Goal: Information Seeking & Learning: Learn about a topic

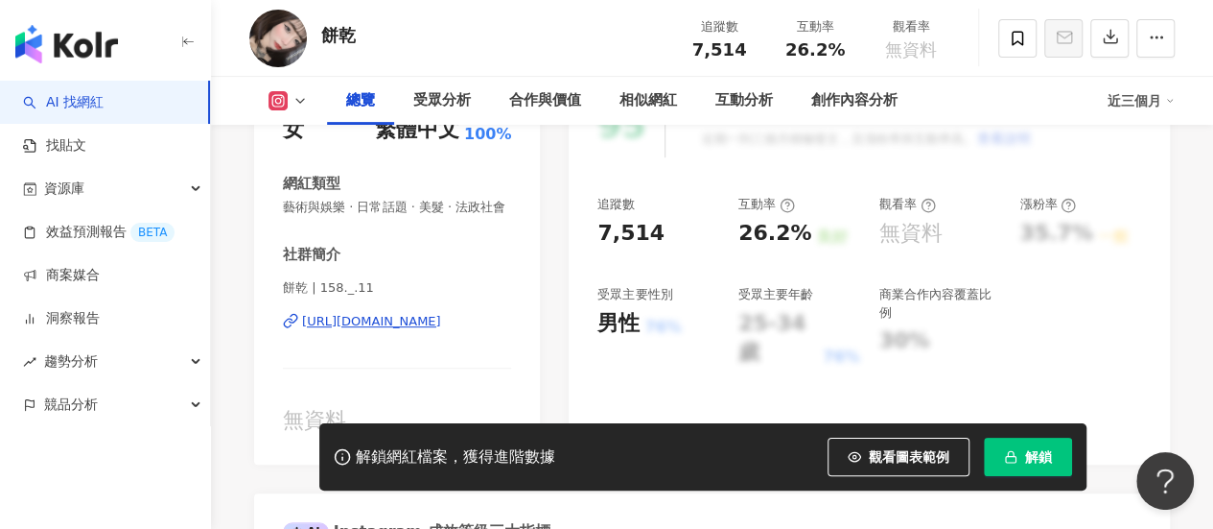
scroll to position [384, 0]
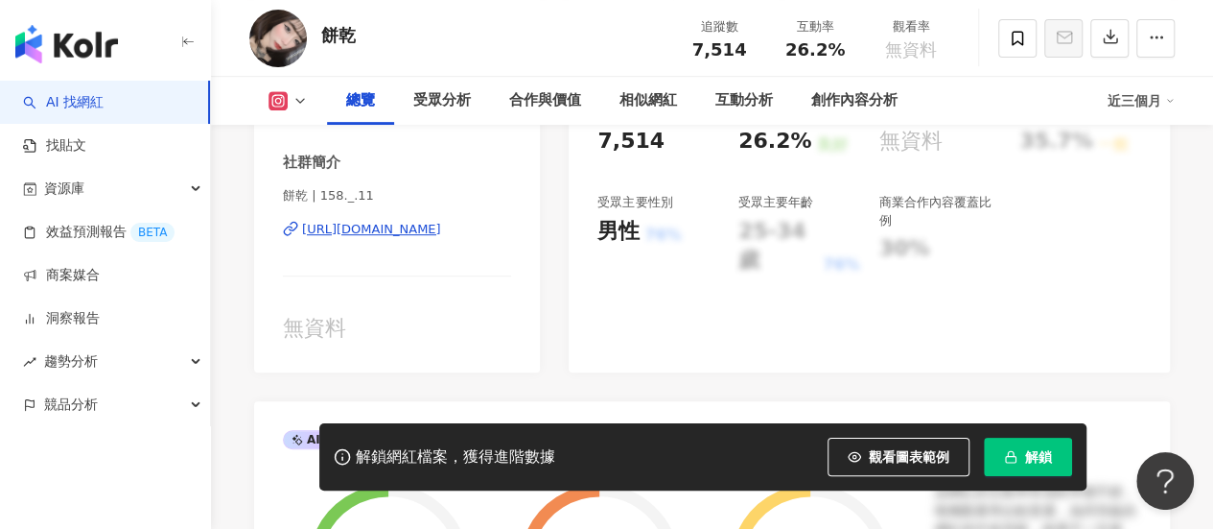
click at [357, 238] on div "https://www.instagram.com/158._.11/" at bounding box center [371, 229] width 139 height 17
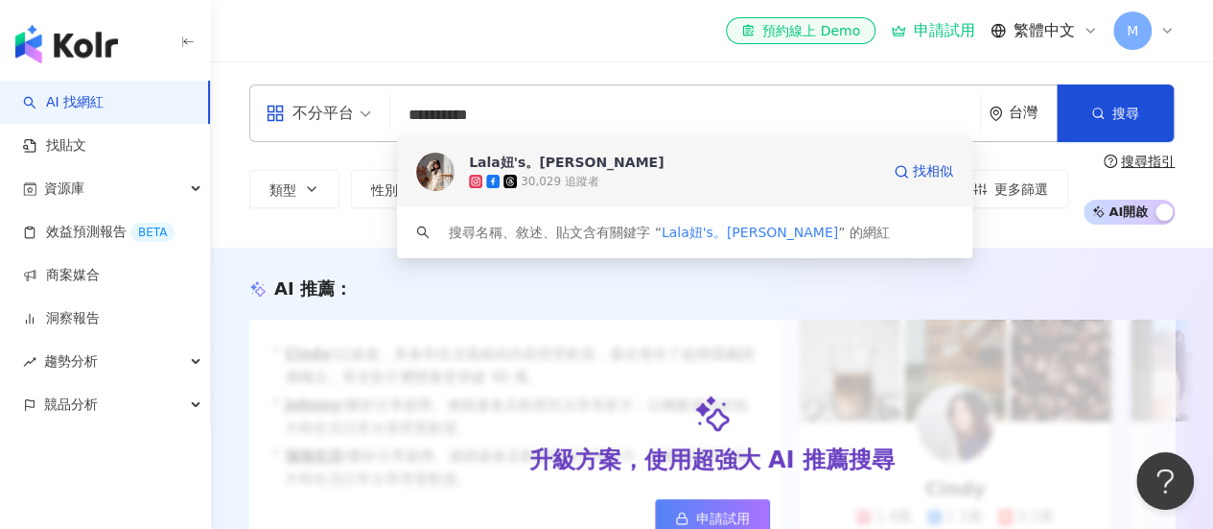
click at [621, 174] on div "30,029 追蹤者" at bounding box center [674, 181] width 411 height 19
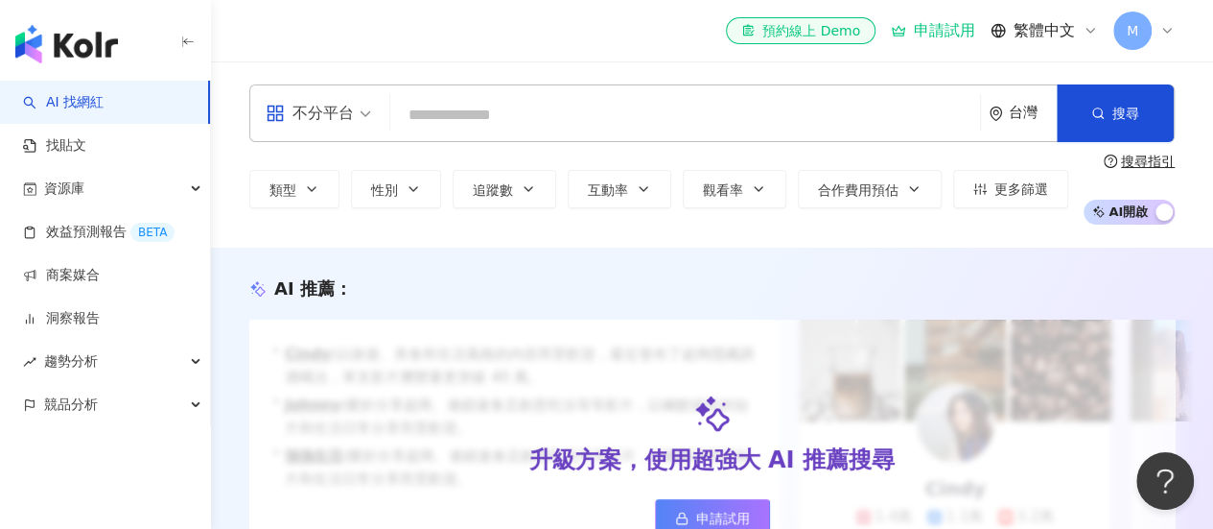
click at [669, 108] on input "search" at bounding box center [685, 115] width 575 height 36
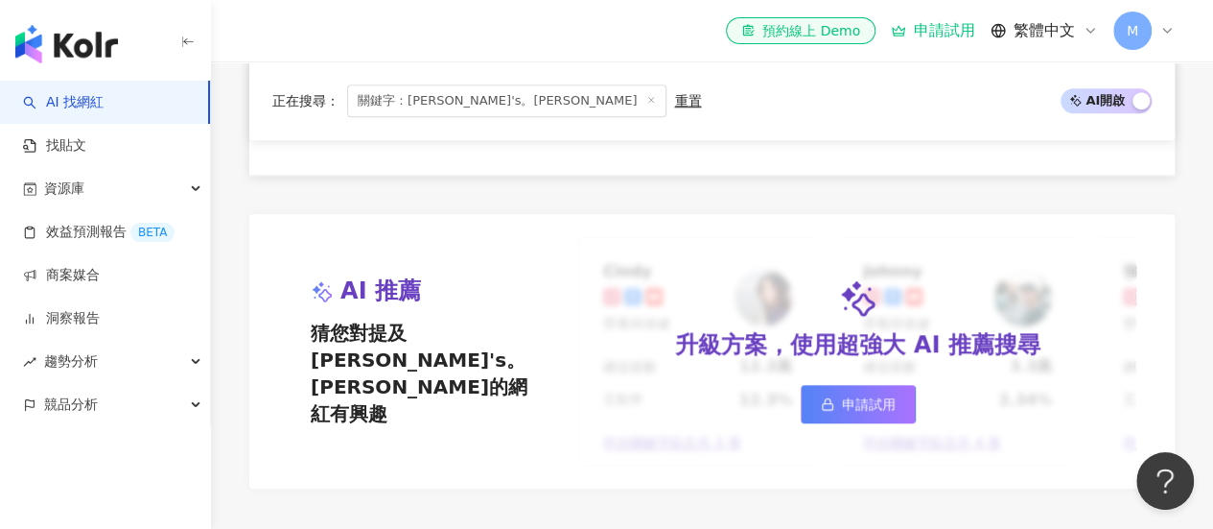
scroll to position [767, 0]
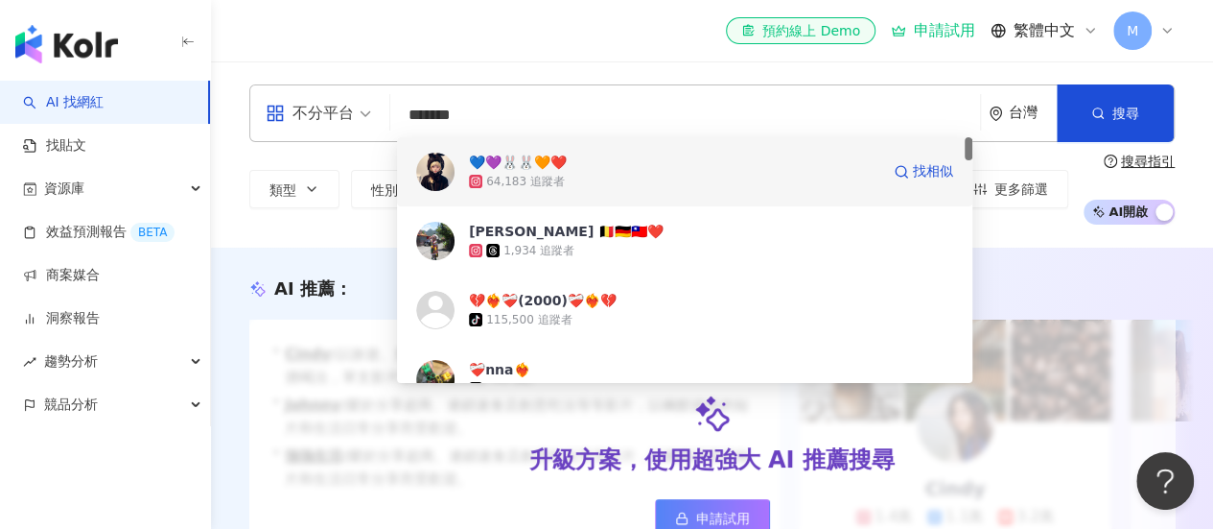
click at [658, 170] on span "💙💜🐰🐰🧡❤️" at bounding box center [674, 162] width 411 height 19
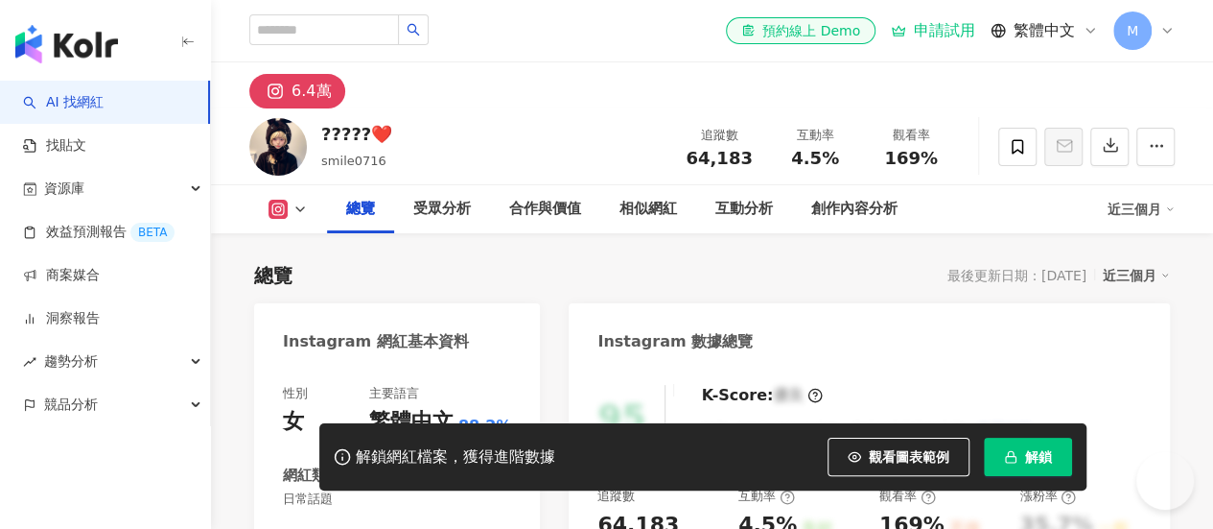
scroll to position [288, 0]
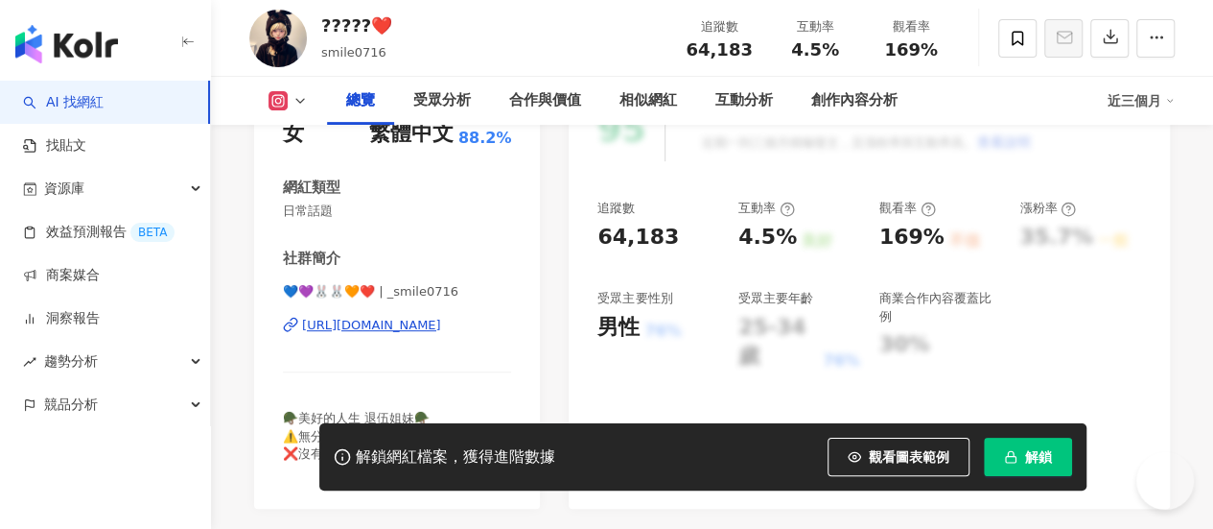
click at [372, 335] on div "💙💜🐰🐰🧡❤️ | _smile0716 https://www.instagram.com/_smile0716/" at bounding box center [397, 339] width 228 height 112
click at [374, 329] on div "https://www.instagram.com/_smile0716/" at bounding box center [371, 325] width 139 height 17
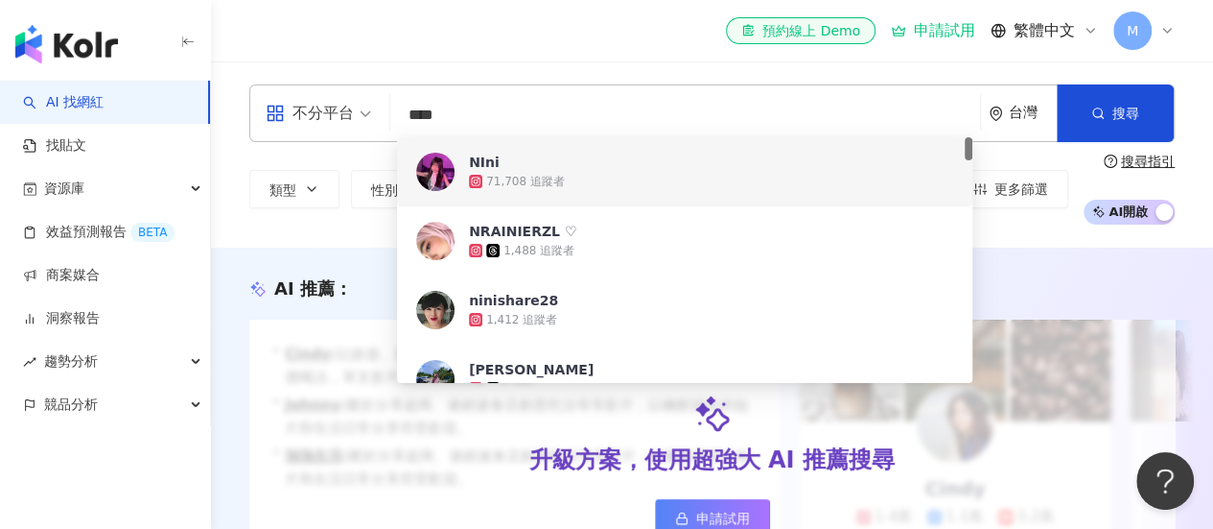
click at [545, 170] on span "NIni" at bounding box center [674, 162] width 411 height 19
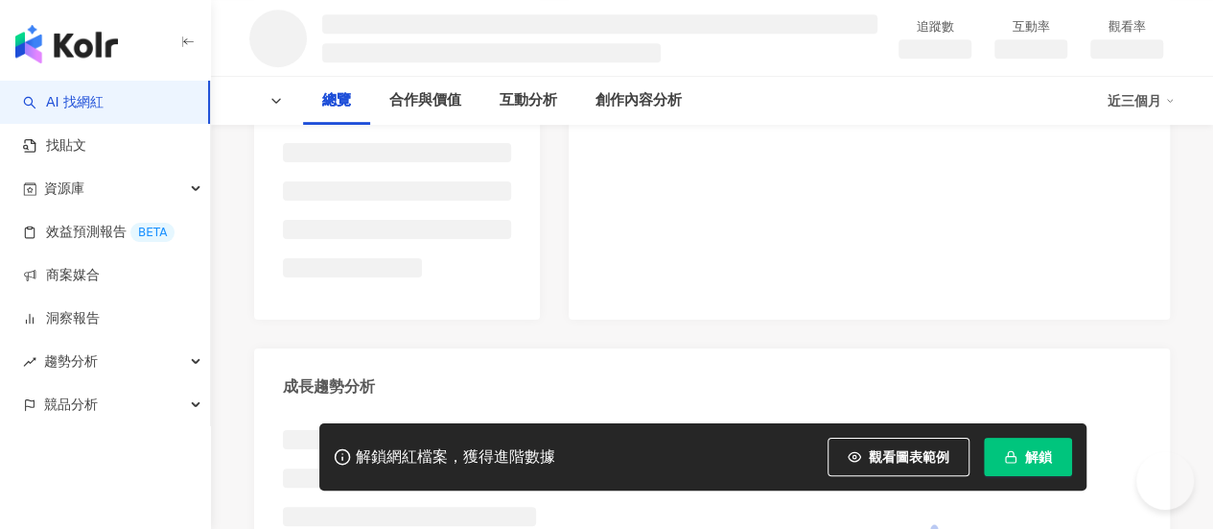
scroll to position [480, 0]
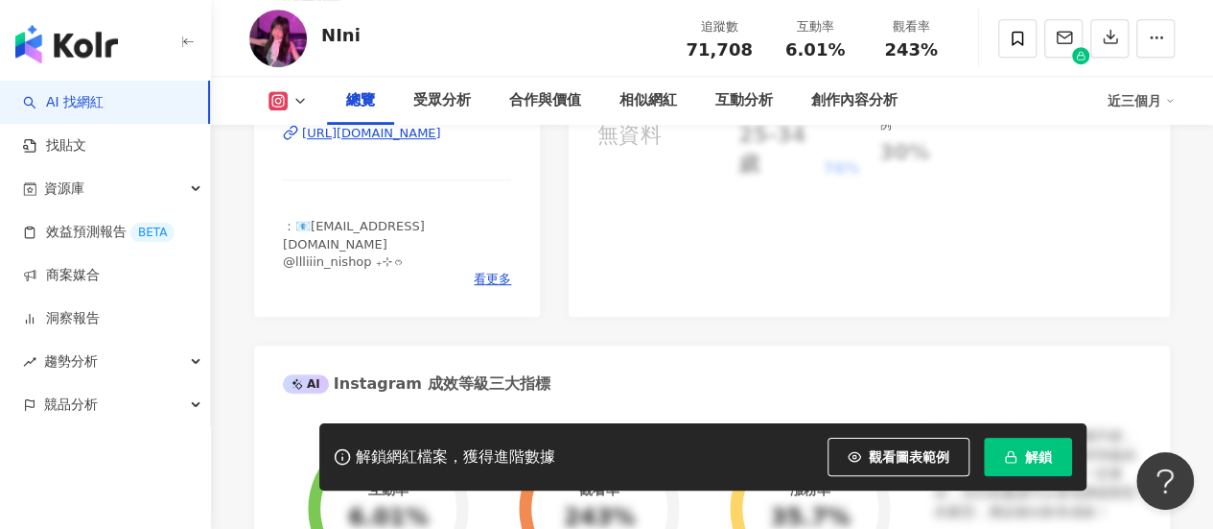
click at [383, 142] on div "https://www.instagram.com/__lin__716/" at bounding box center [371, 133] width 139 height 17
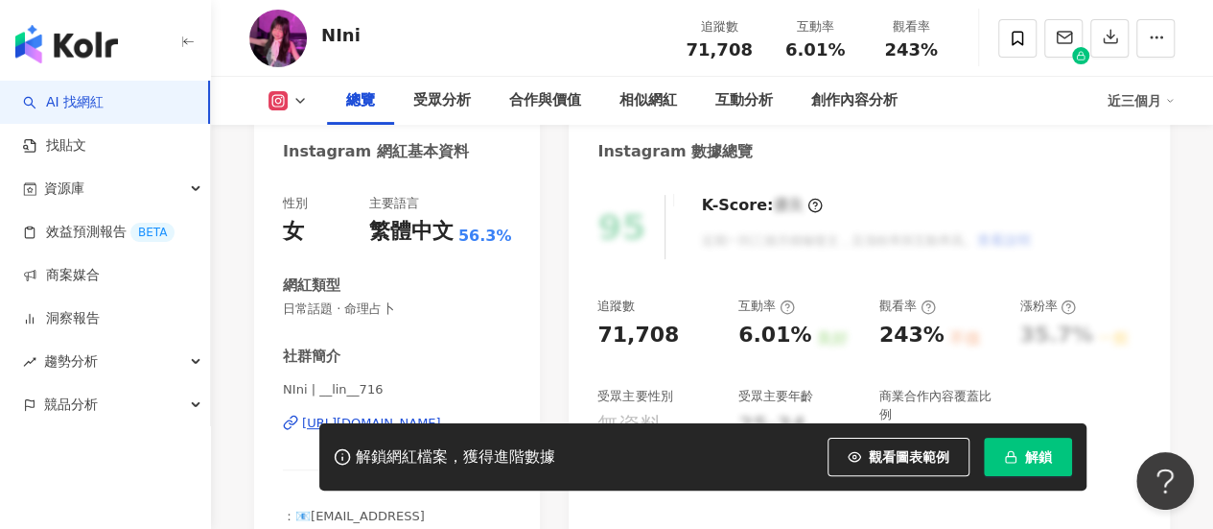
scroll to position [286, 0]
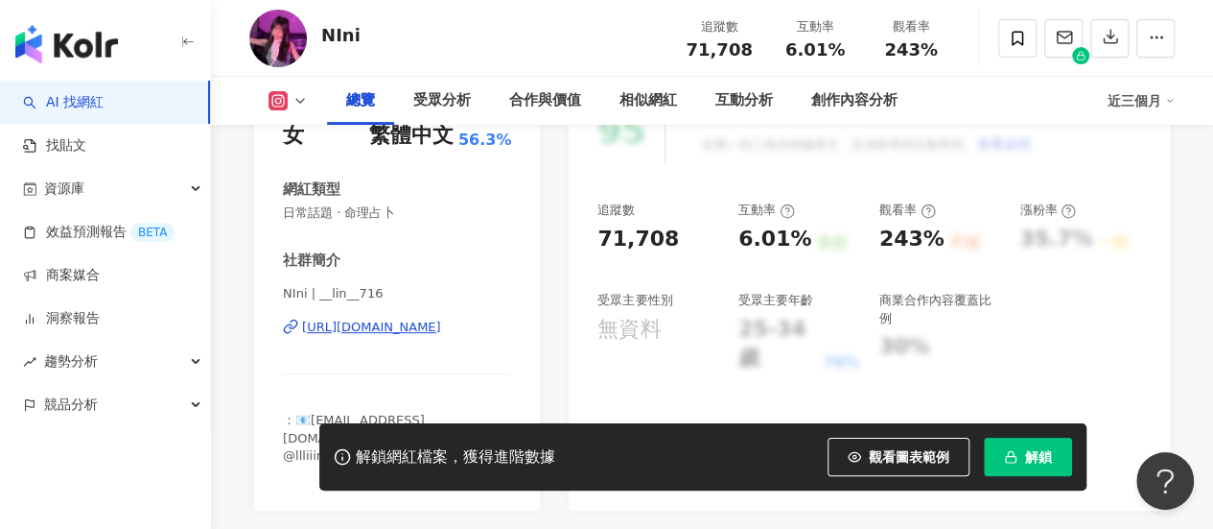
click at [441, 327] on div "https://www.instagram.com/__lin__716/" at bounding box center [371, 326] width 139 height 17
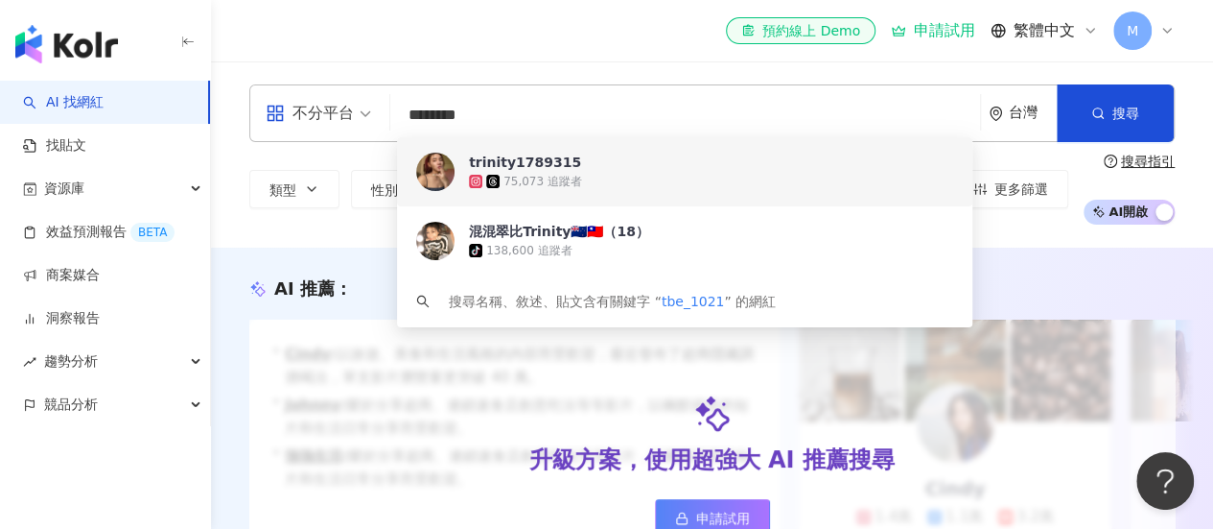
click at [509, 112] on input "********" at bounding box center [685, 115] width 575 height 36
click at [516, 151] on div "trinity1789315 75,073 追蹤者 找相似" at bounding box center [685, 171] width 576 height 69
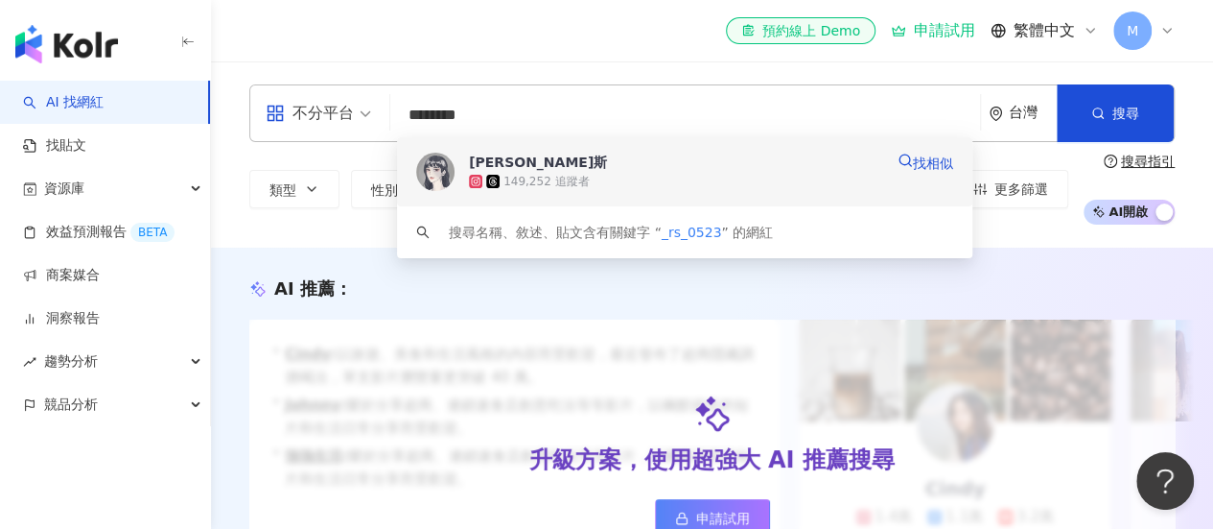
click at [568, 189] on div "149,252 追蹤者" at bounding box center [676, 181] width 414 height 19
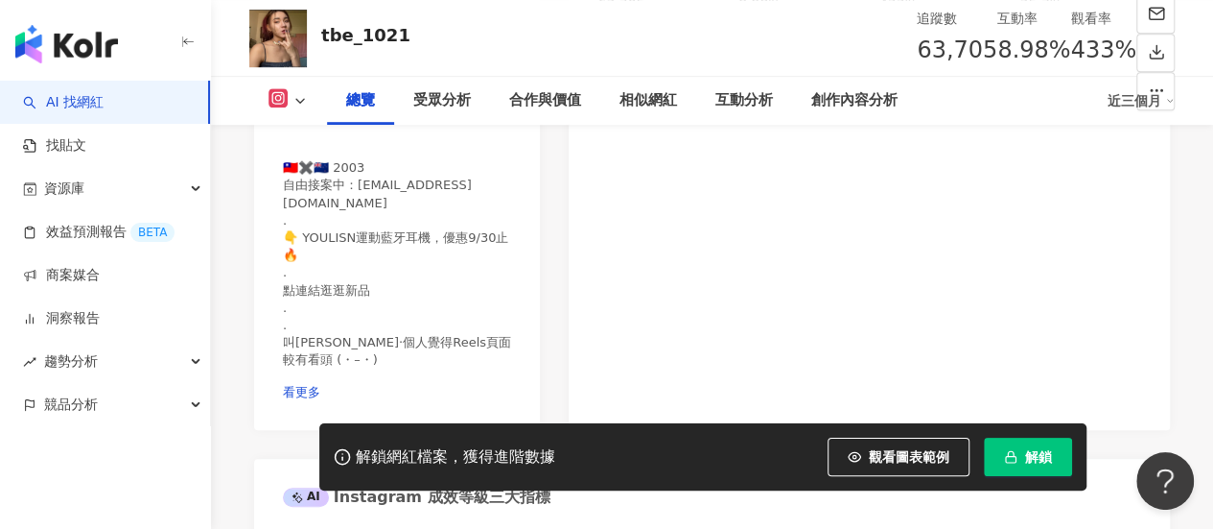
scroll to position [480, 0]
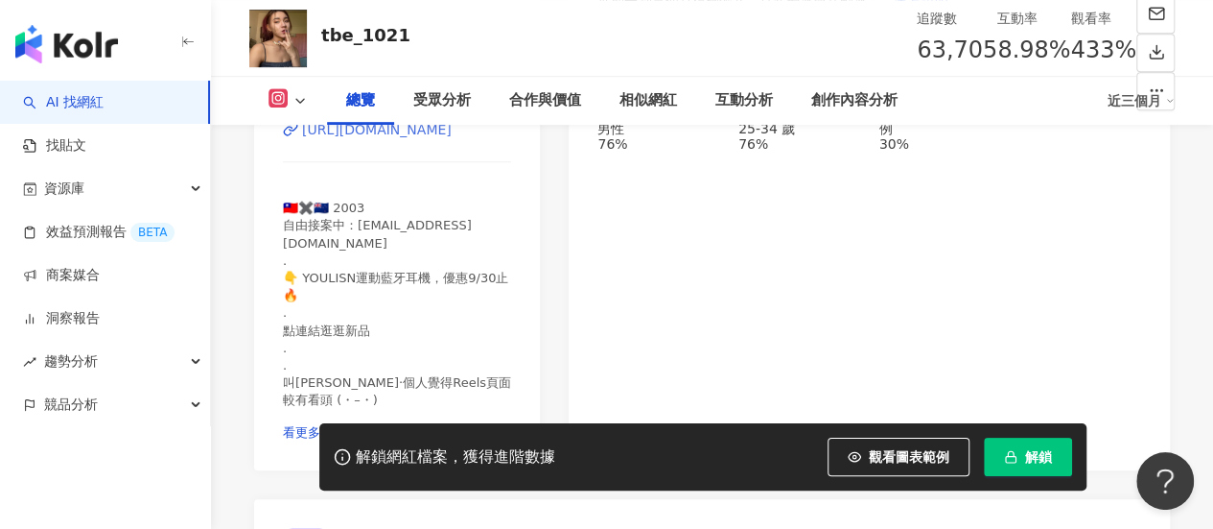
click at [388, 137] on div "https://www.instagram.com/tbe_1021/" at bounding box center [377, 129] width 150 height 15
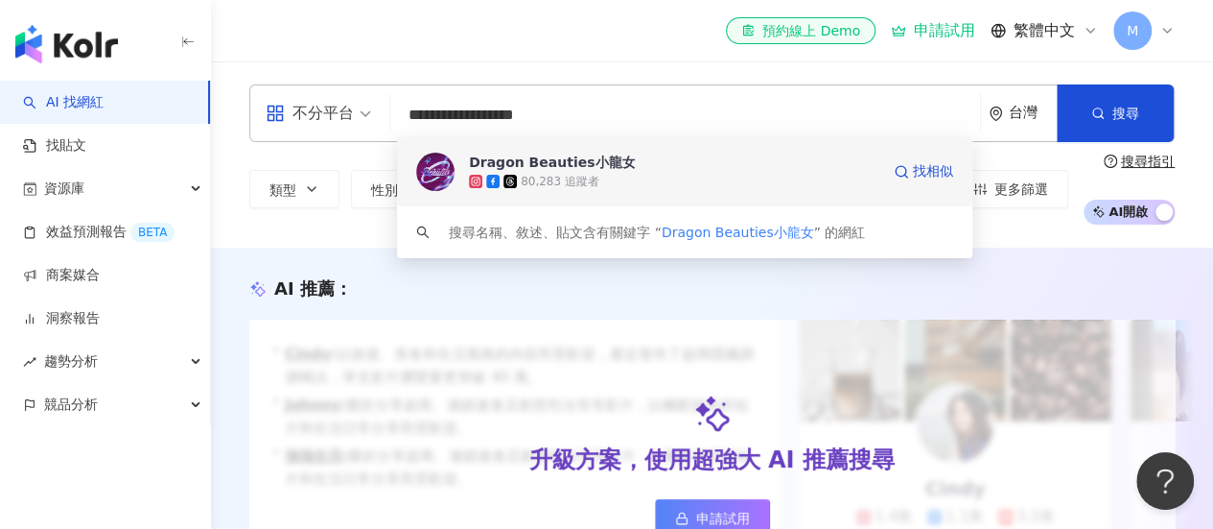
click at [574, 178] on div "80,283 追蹤者" at bounding box center [560, 182] width 79 height 16
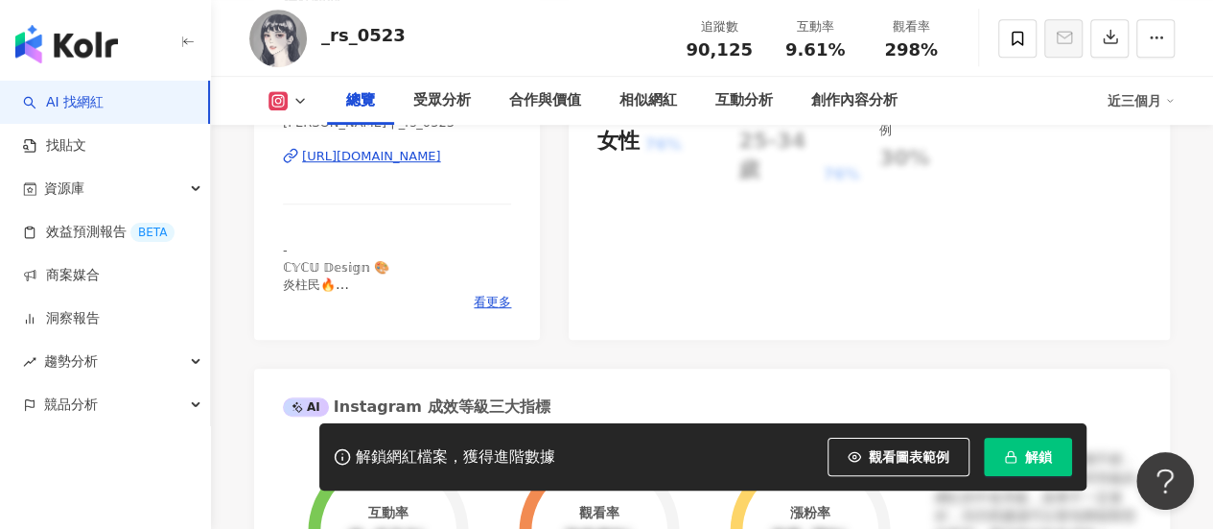
scroll to position [384, 0]
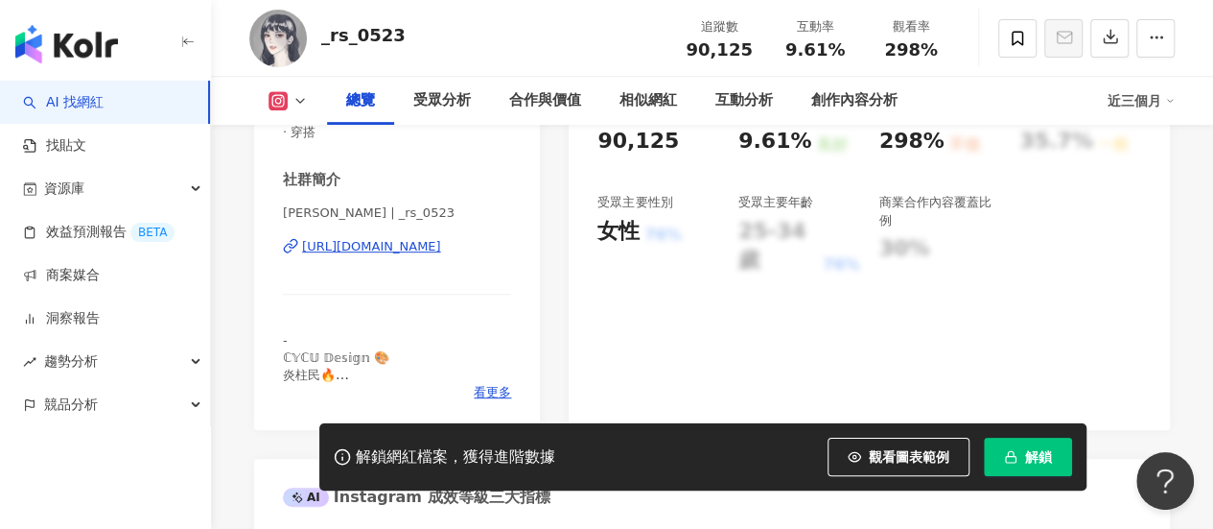
click at [437, 245] on div "https://www.instagram.com/_rs_0523/" at bounding box center [371, 246] width 139 height 17
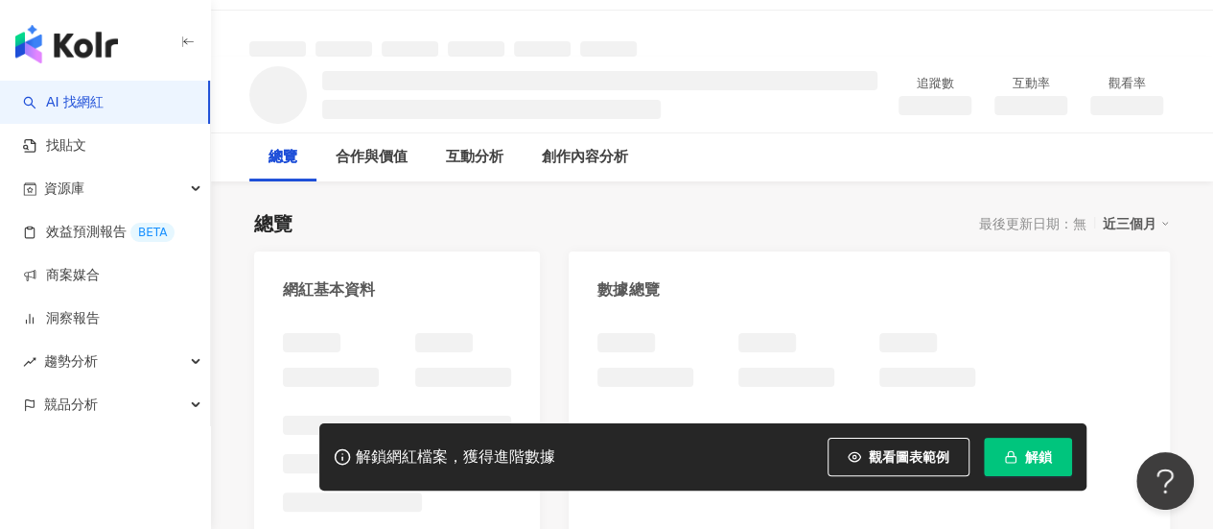
scroll to position [96, 0]
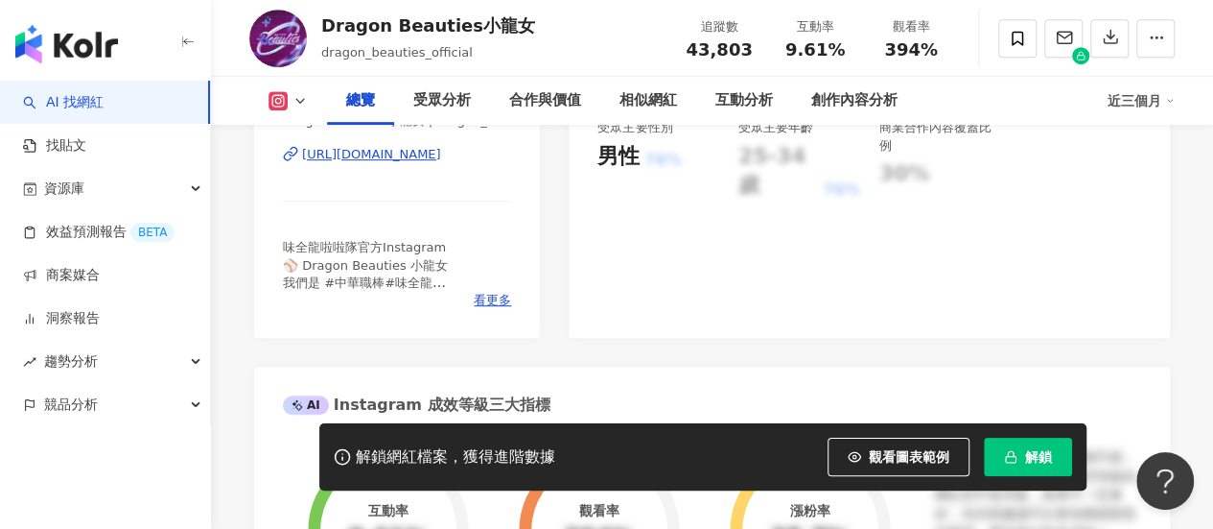
scroll to position [363, 0]
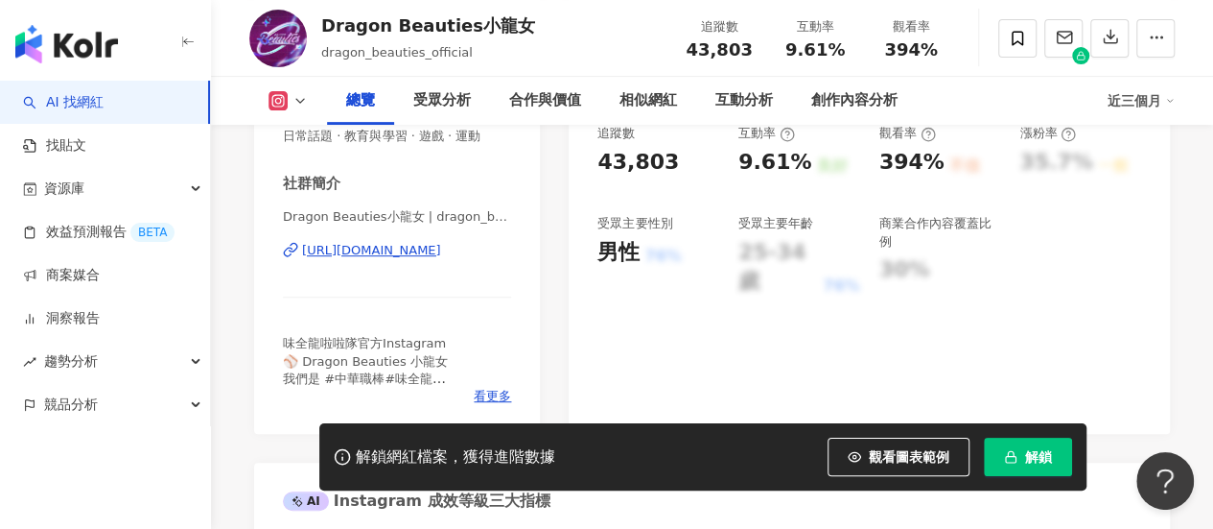
click at [391, 247] on div "[URL][DOMAIN_NAME]" at bounding box center [371, 250] width 139 height 17
